Goal: Information Seeking & Learning: Check status

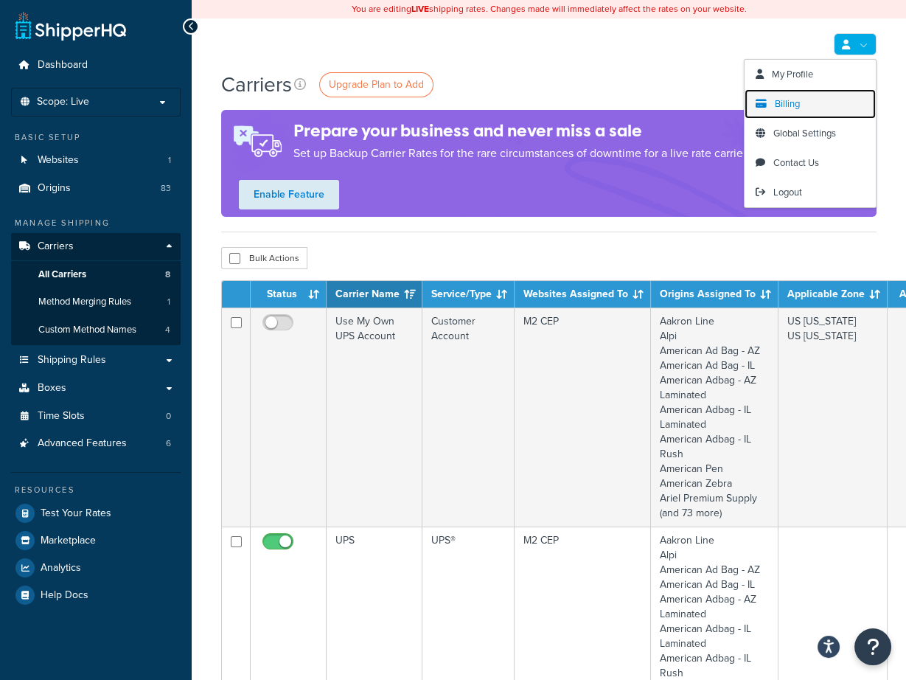
click at [818, 101] on link "Billing" at bounding box center [810, 103] width 131 height 29
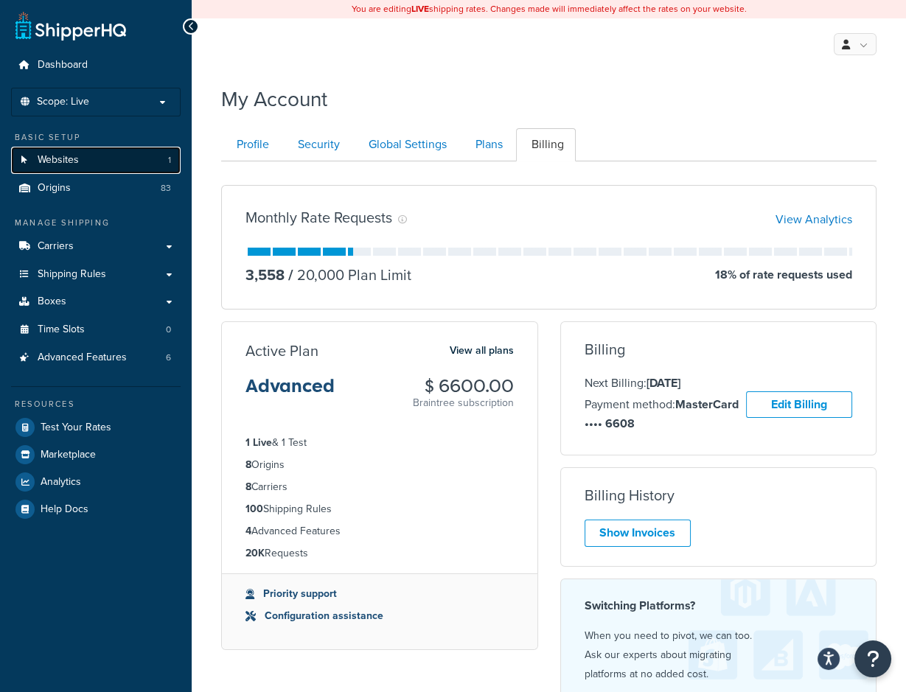
click at [86, 162] on link "Websites 1" at bounding box center [96, 160] width 170 height 27
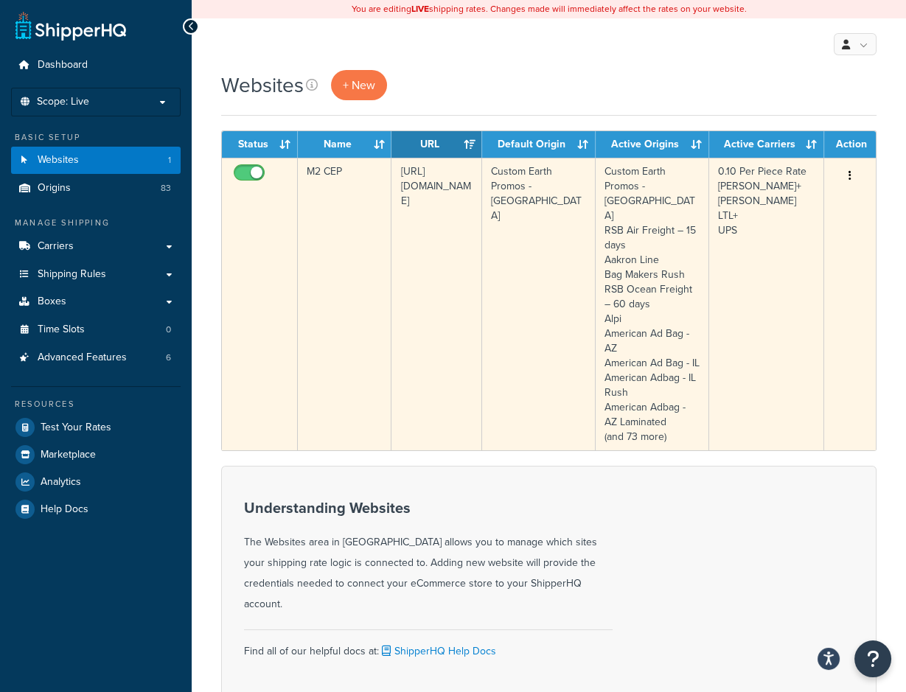
click at [436, 260] on td "https://www.customearthpromos.com" at bounding box center [437, 304] width 90 height 293
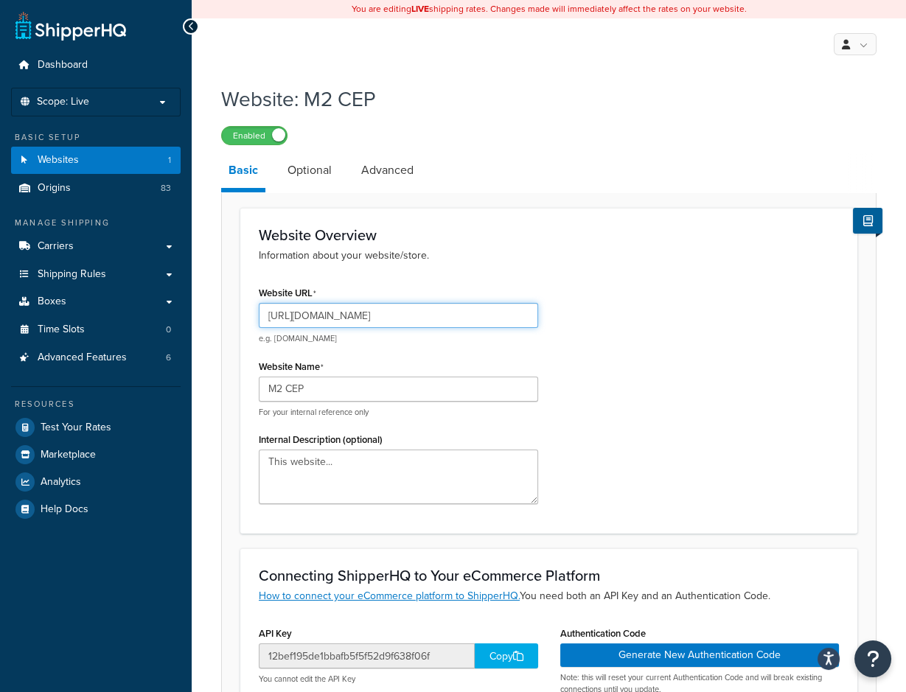
click at [369, 318] on input "https://www.customearthpromos.com" at bounding box center [398, 315] width 279 height 25
click at [383, 316] on input "https://www.customearthpromos.com" at bounding box center [398, 315] width 279 height 25
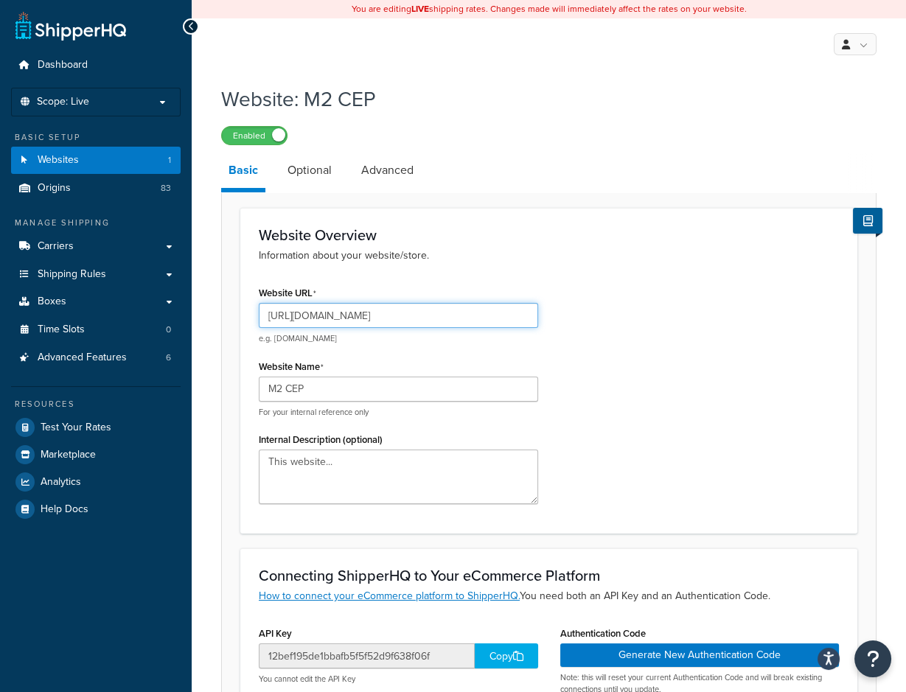
click at [383, 316] on input "https://www.customearthpromos.com" at bounding box center [398, 315] width 279 height 25
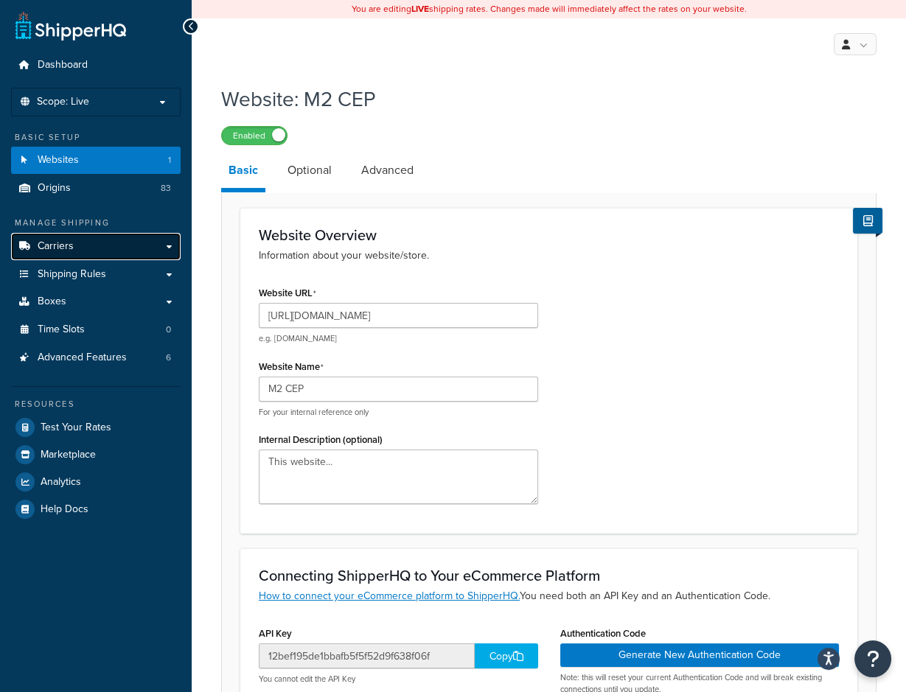
click at [73, 239] on link "Carriers" at bounding box center [96, 246] width 170 height 27
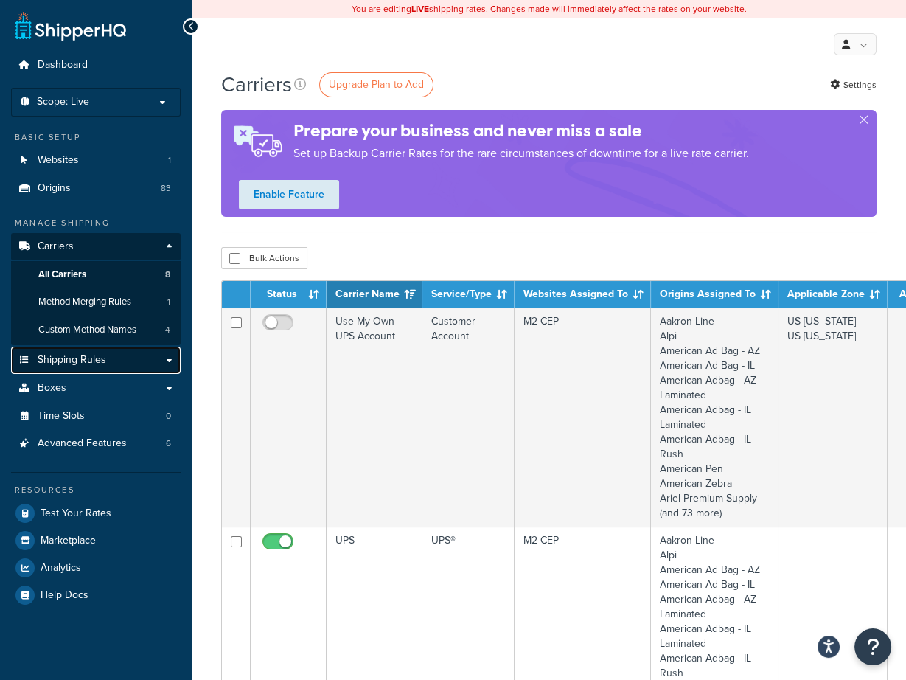
click at [82, 361] on span "Shipping Rules" at bounding box center [72, 360] width 69 height 13
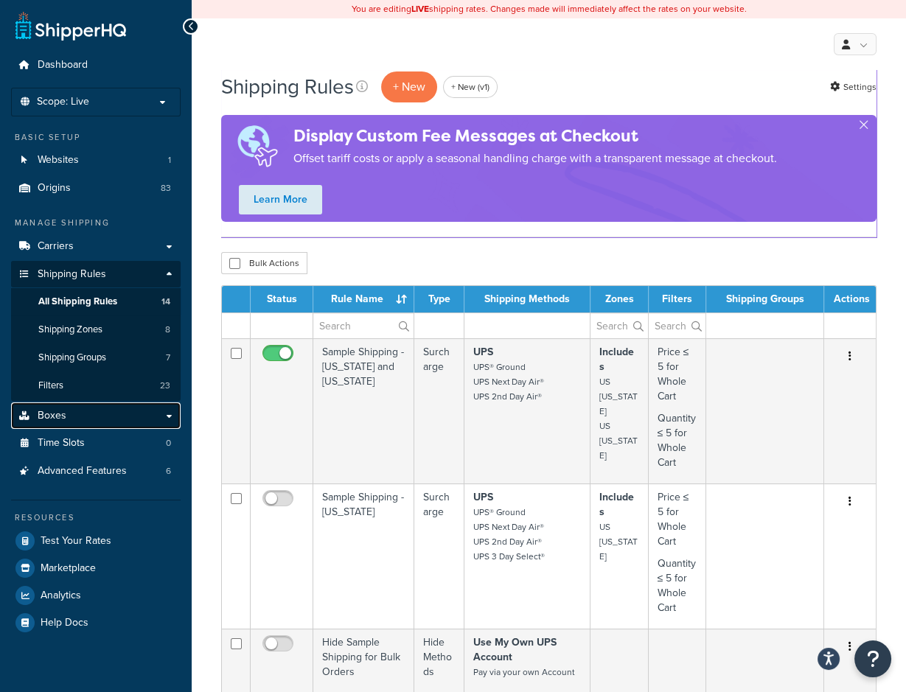
click at [91, 421] on link "Boxes" at bounding box center [96, 416] width 170 height 27
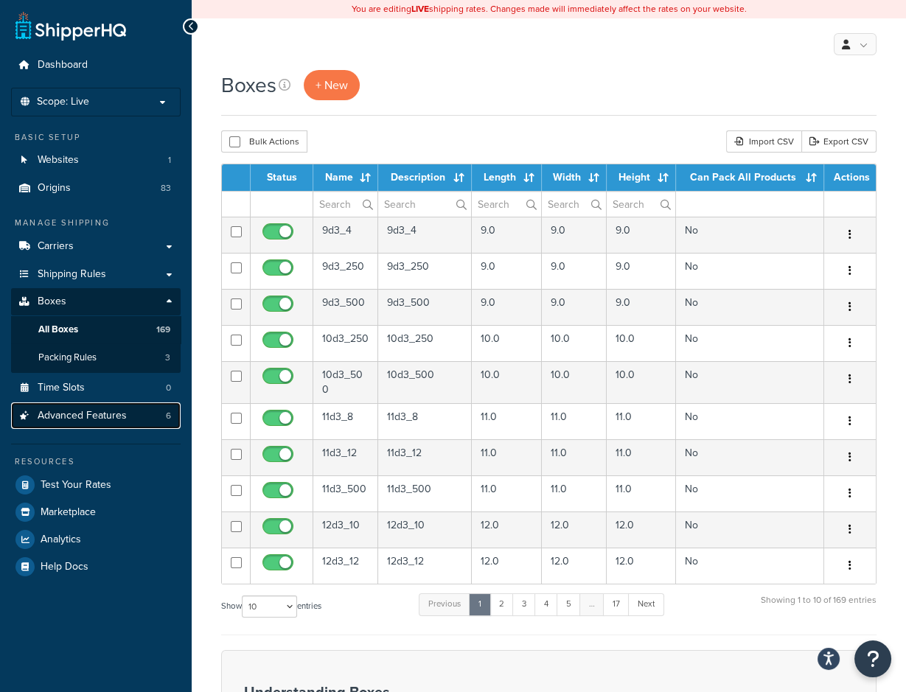
click at [113, 416] on span "Advanced Features" at bounding box center [82, 416] width 89 height 13
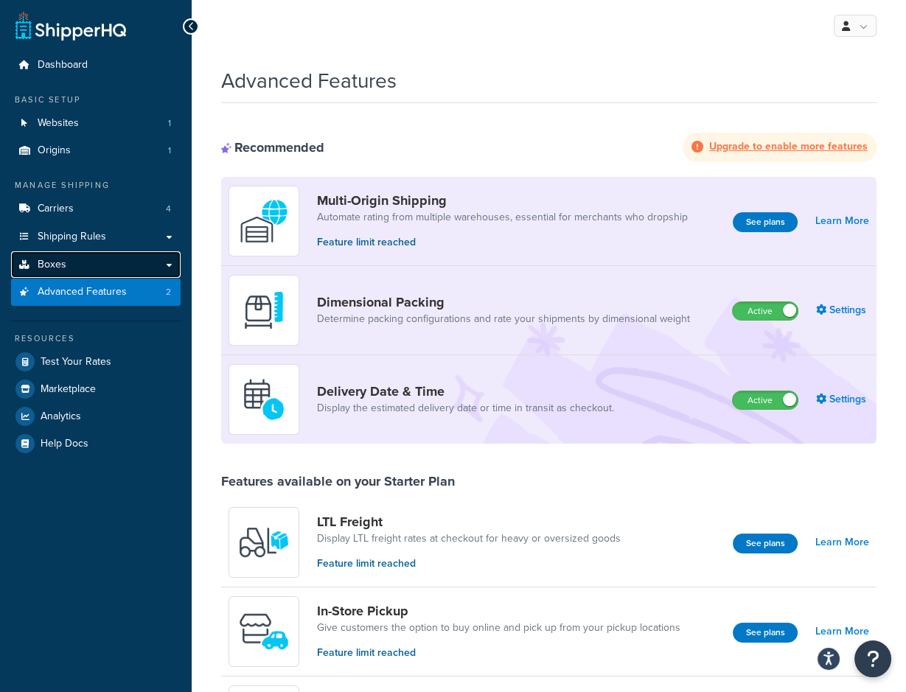
click at [90, 271] on link "Boxes" at bounding box center [96, 264] width 170 height 27
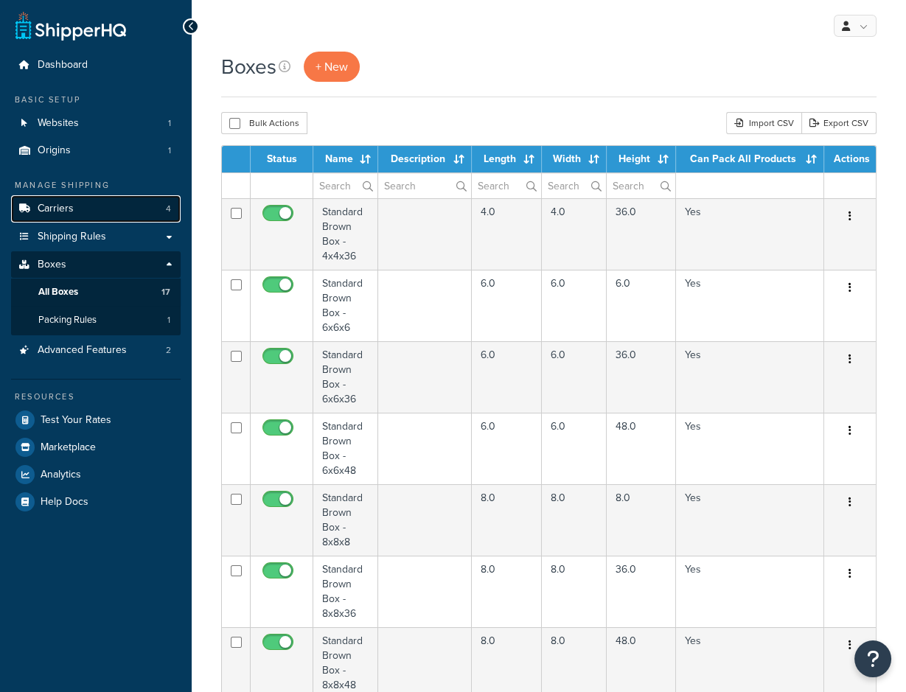
click at [122, 220] on link "Carriers 4" at bounding box center [96, 208] width 170 height 27
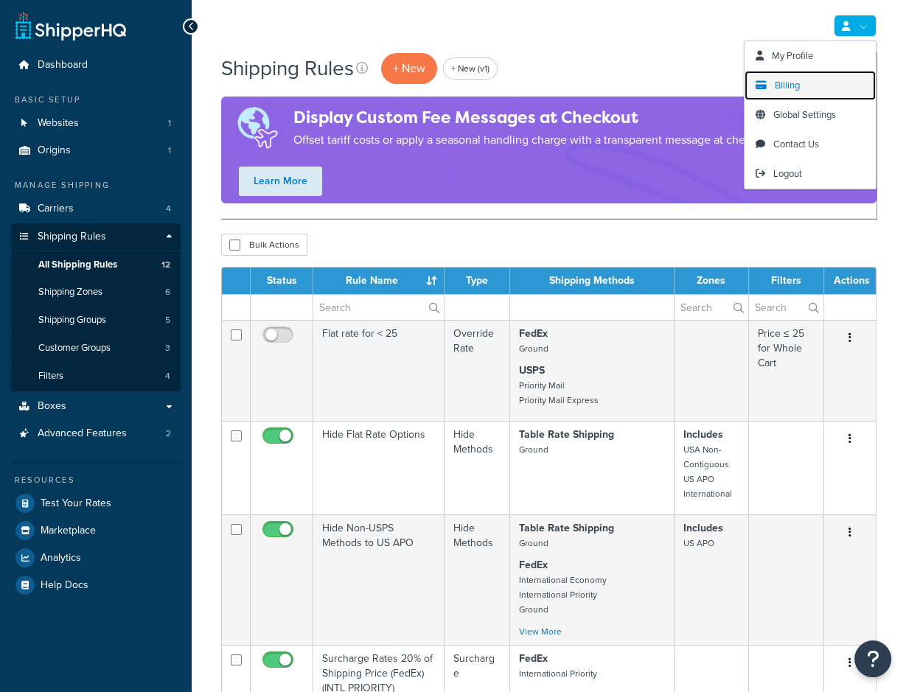
click at [804, 83] on link "Billing" at bounding box center [810, 85] width 131 height 29
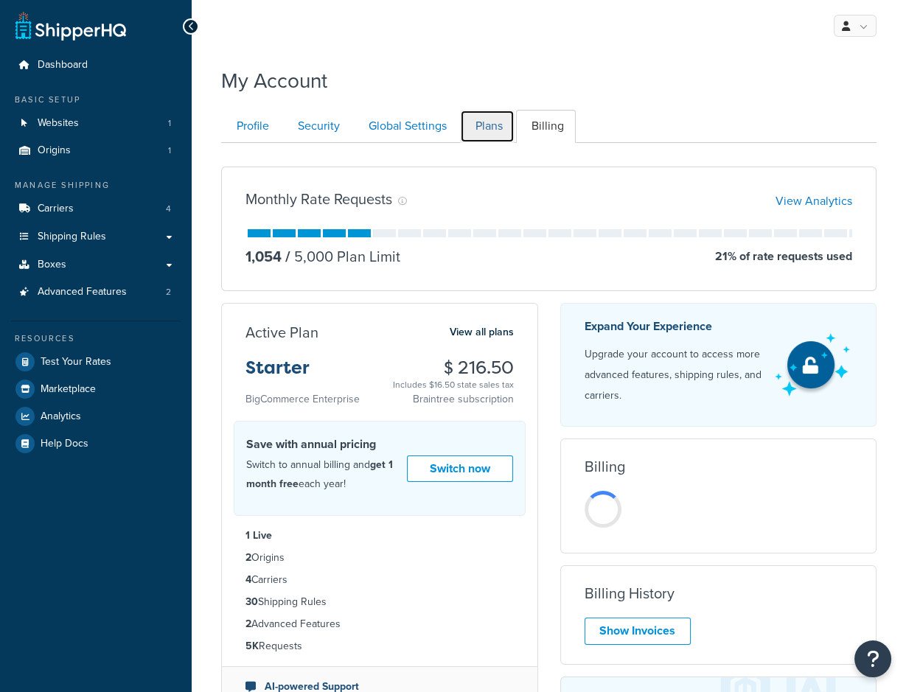
click at [473, 136] on link "Plans" at bounding box center [487, 126] width 55 height 33
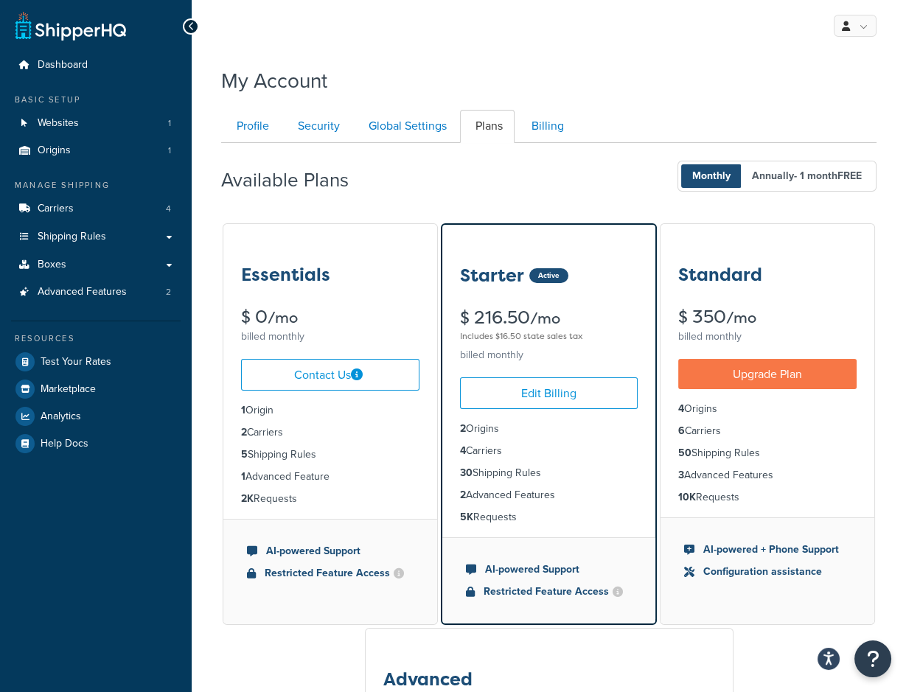
scroll to position [142, 0]
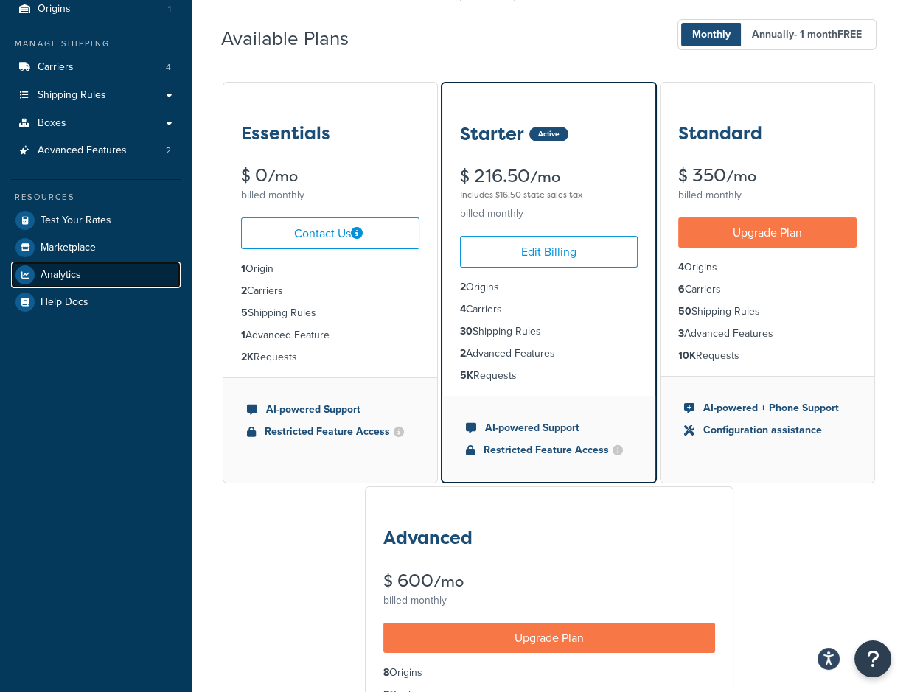
drag, startPoint x: 68, startPoint y: 263, endPoint x: 58, endPoint y: 263, distance: 10.3
click at [68, 263] on link "Analytics" at bounding box center [96, 275] width 170 height 27
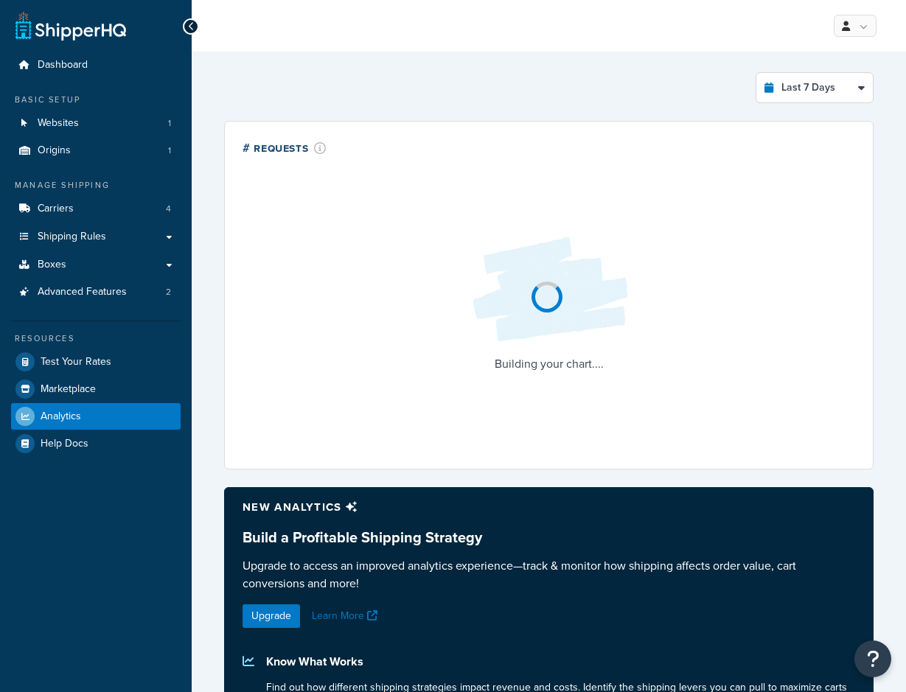
select select "last_7_days"
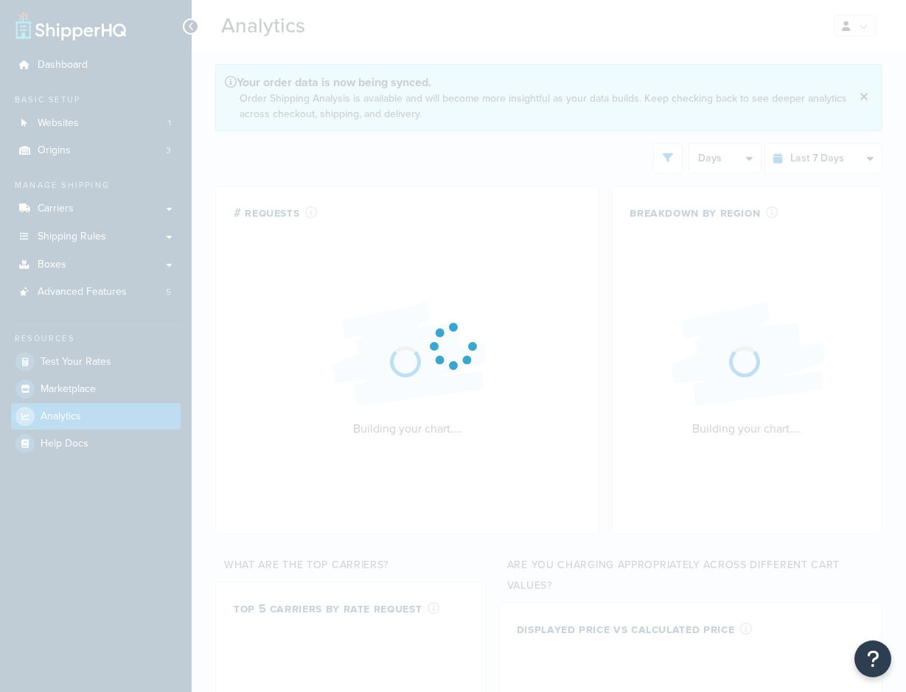
select select "last_7_days"
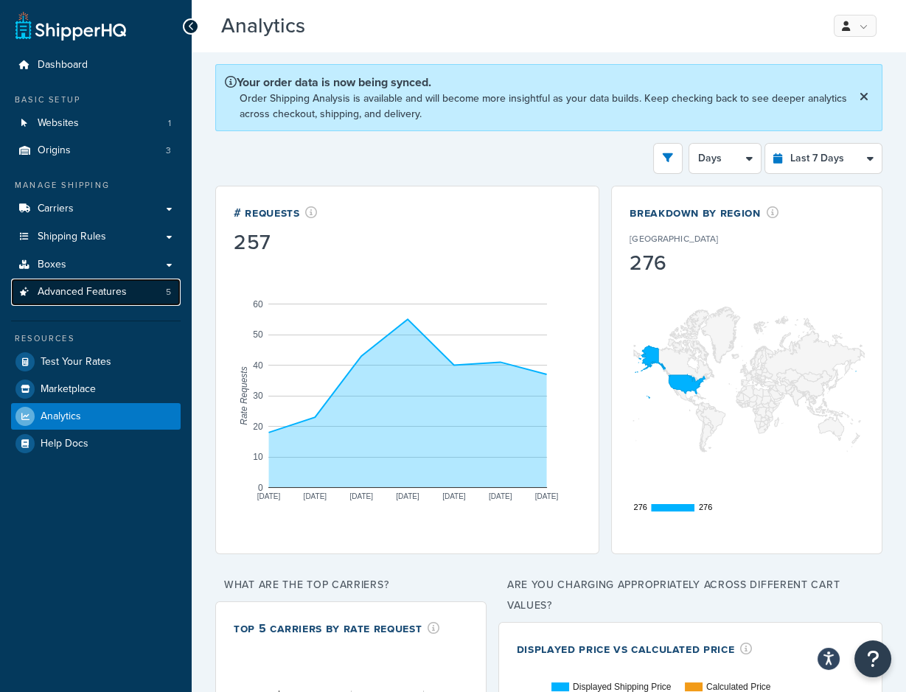
click at [105, 293] on span "Advanced Features" at bounding box center [82, 292] width 89 height 13
